Goal: Task Accomplishment & Management: Manage account settings

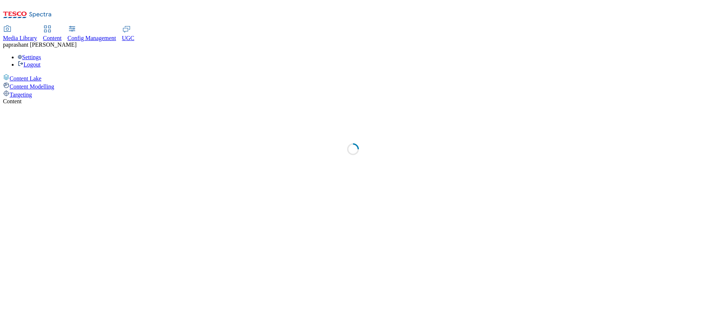
select select "ghs-[GEOGRAPHIC_DATA]"
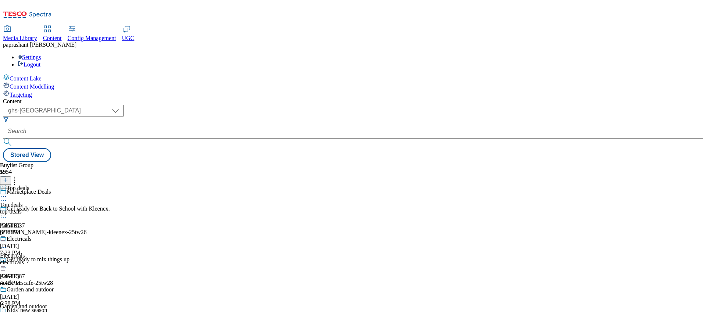
scroll to position [80, 0]
click at [58, 286] on div "Garden and outdoor Garden and outdoor garden-and-outdoor Aug 13, 2025 4:24 PM" at bounding box center [29, 311] width 58 height 51
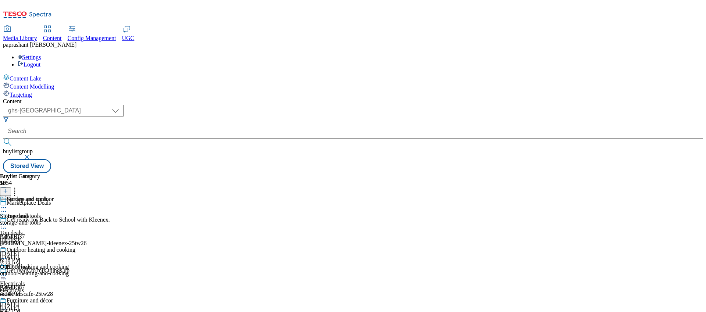
click at [7, 204] on icon at bounding box center [3, 207] width 7 height 7
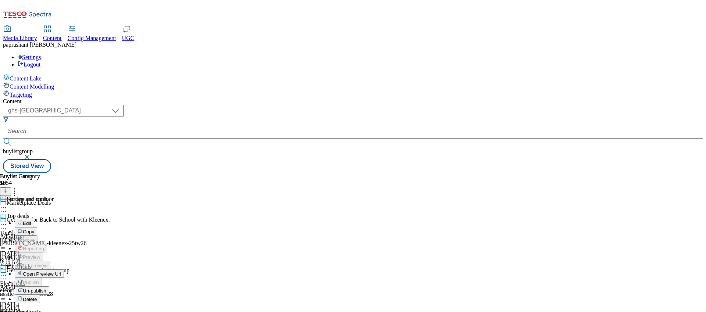
click at [31, 221] on span "Edit" at bounding box center [27, 224] width 8 height 6
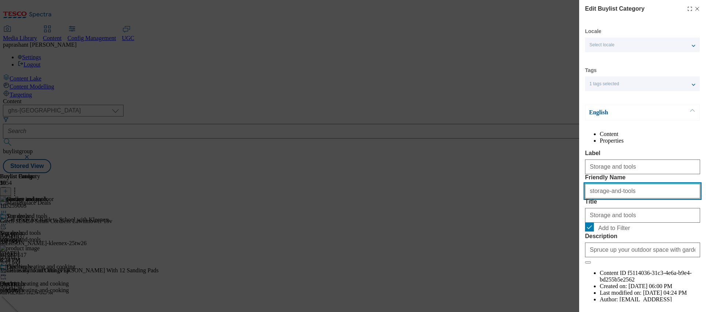
click at [629, 198] on input "storage-and-tools" at bounding box center [642, 191] width 115 height 15
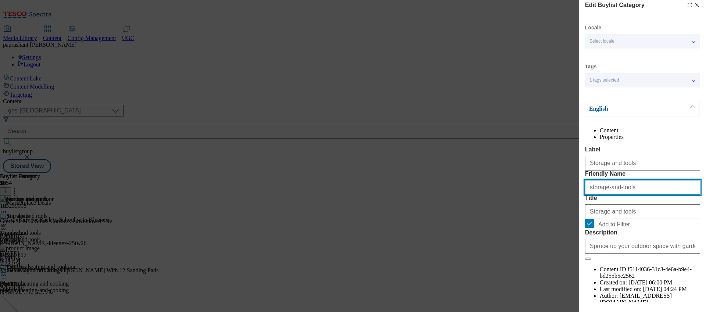
scroll to position [3, 0]
click at [695, 7] on line "Modal" at bounding box center [696, 5] width 3 height 3
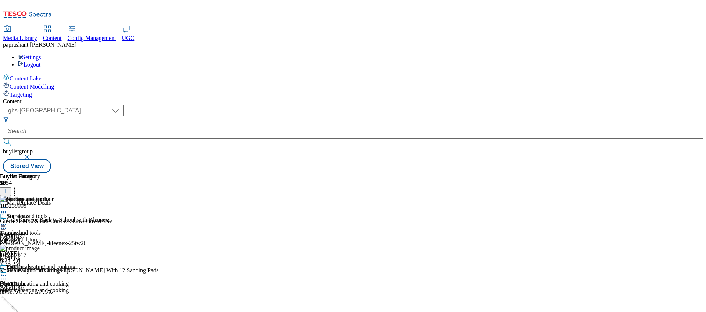
scroll to position [78, 0]
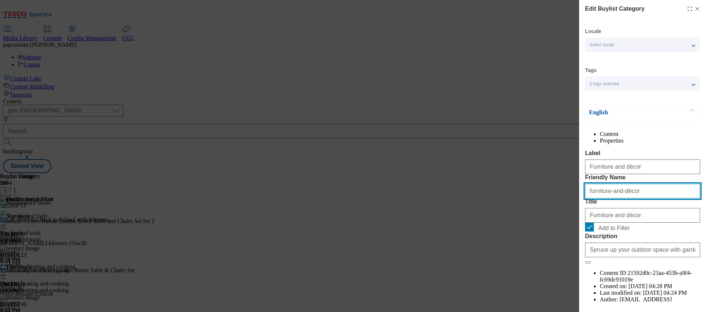
click at [644, 198] on input "furniture-and-décor" at bounding box center [642, 191] width 115 height 15
click at [621, 198] on input "furniture-and-décor" at bounding box center [642, 191] width 115 height 15
click at [645, 47] on div "Select locale" at bounding box center [642, 44] width 115 height 15
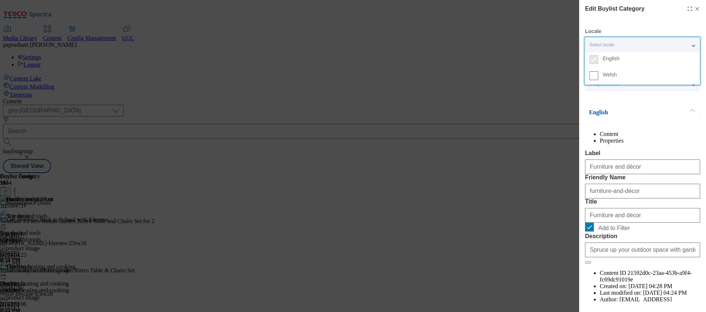
click at [645, 47] on div "Select locale" at bounding box center [642, 44] width 115 height 15
click at [643, 78] on div "2 tags selected" at bounding box center [642, 83] width 115 height 15
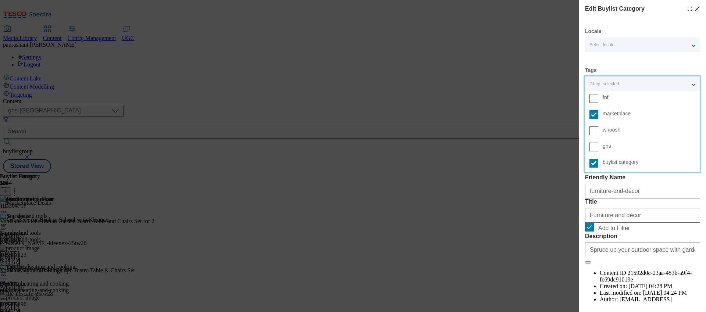
click at [643, 78] on div "2 tags selected" at bounding box center [642, 83] width 115 height 15
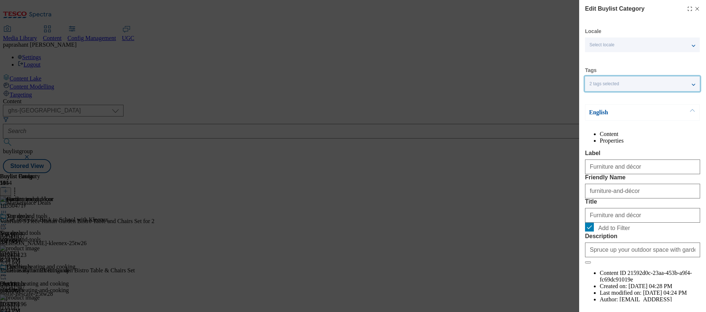
click at [692, 5] on div "Edit Buylist Category" at bounding box center [642, 8] width 115 height 9
click at [694, 7] on icon "Modal" at bounding box center [697, 9] width 6 height 6
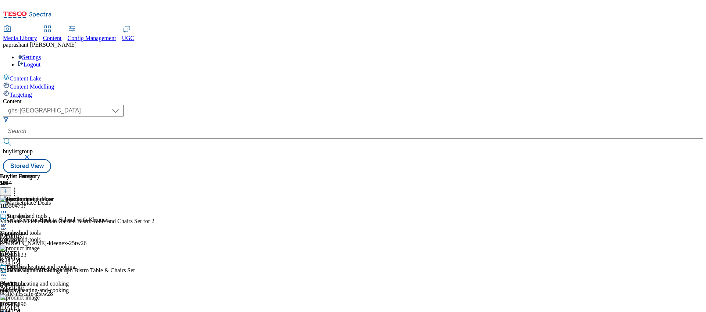
click at [75, 236] on div "storage-and-tools" at bounding box center [37, 239] width 75 height 7
